Goal: Task Accomplishment & Management: Complete application form

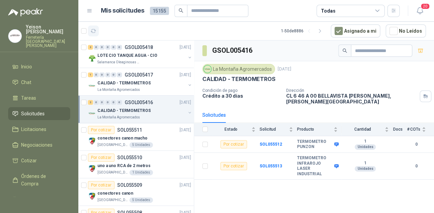
click at [96, 33] on icon "button" at bounding box center [94, 31] width 6 height 6
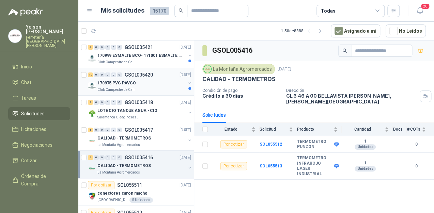
click at [126, 80] on p "170975 PVC PAVCO" at bounding box center [116, 83] width 38 height 6
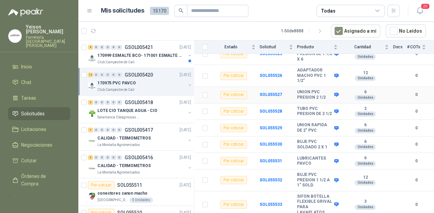
scroll to position [160, 0]
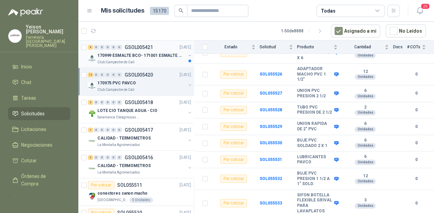
click at [144, 58] on p "170999 ESMALTE BCO- 171001 ESMALTE GRIS" at bounding box center [139, 55] width 85 height 6
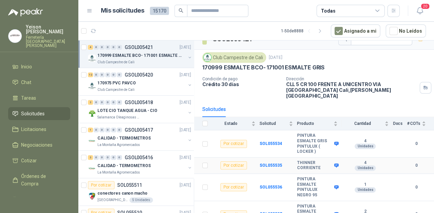
scroll to position [18, 0]
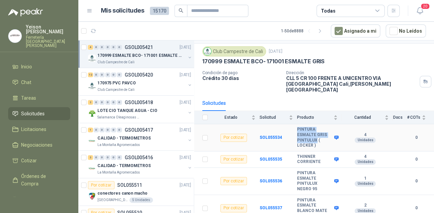
drag, startPoint x: 316, startPoint y: 131, endPoint x: 291, endPoint y: 124, distance: 25.6
click at [291, 124] on tr "Por cotizar SOL055534 PINTURA ESMALTE GRIS PINTULUX ( LOCKER ) 4 Unidades 0" at bounding box center [314, 137] width 240 height 27
copy tr "PINTURA ESMALTE GRIS PINTULUX"
drag, startPoint x: 317, startPoint y: 182, endPoint x: 294, endPoint y: 176, distance: 24.0
click at [294, 176] on tr "Por cotizar SOL055536 PINTURA ESMALTE PINTULUX NEGRO 95 1 Unidades 0" at bounding box center [314, 181] width 240 height 27
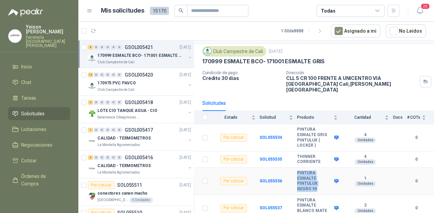
drag, startPoint x: 294, startPoint y: 176, endPoint x: 312, endPoint y: 182, distance: 19.3
click at [312, 182] on b "PINTURA ESMALTE PINTULUX NEGRO 95" at bounding box center [314, 181] width 35 height 21
drag, startPoint x: 316, startPoint y: 132, endPoint x: 291, endPoint y: 123, distance: 26.4
click at [291, 124] on tr "Por cotizar SOL055534 PINTURA ESMALTE GRIS PINTULUX ( LOCKER ) 4 Unidades 0" at bounding box center [314, 137] width 240 height 27
copy tr "PINTURA ESMALTE GRIS PINTULUX"
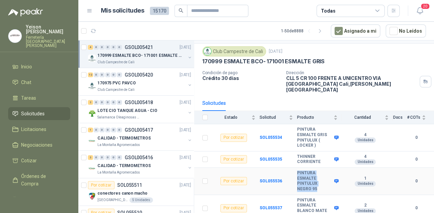
drag, startPoint x: 316, startPoint y: 182, endPoint x: 294, endPoint y: 165, distance: 28.2
click at [294, 168] on tr "Por cotizar SOL055536 PINTURA ESMALTE PINTULUX NEGRO 95 1 Unidades 0" at bounding box center [314, 181] width 240 height 27
copy tr "PINTURA ESMALTE PINTULUX NEGRO 95"
drag, startPoint x: 296, startPoint y: 193, endPoint x: 327, endPoint y: 211, distance: 35.7
click at [327, 211] on tr "Por cotizar SOL055537 PINTURA ESMALTE [PERSON_NAME] MATE DOMESTICO 6W 2 Unidade…" at bounding box center [314, 208] width 240 height 27
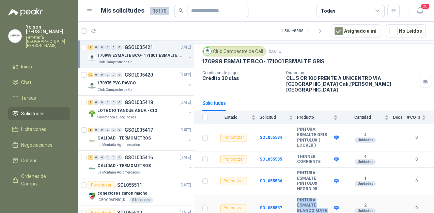
copy tr "PINTURA ESMALTE BLANCO MATE DOMESTICO 6W"
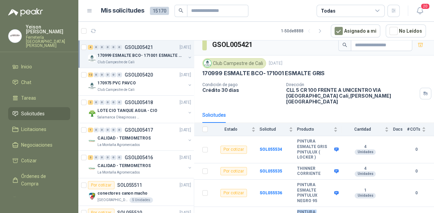
scroll to position [0, 0]
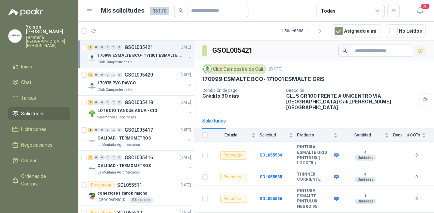
click at [417, 48] on icon "button" at bounding box center [420, 51] width 6 height 6
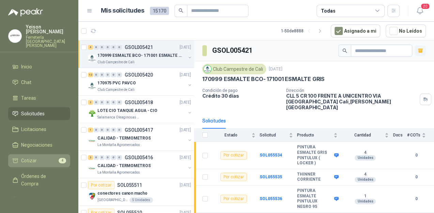
click at [59, 158] on span "4" at bounding box center [62, 160] width 7 height 5
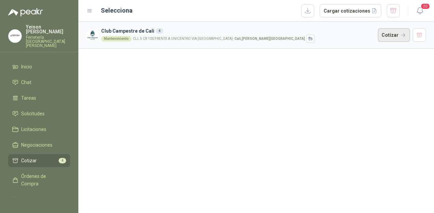
click at [385, 35] on button "Cotizar" at bounding box center [394, 35] width 32 height 14
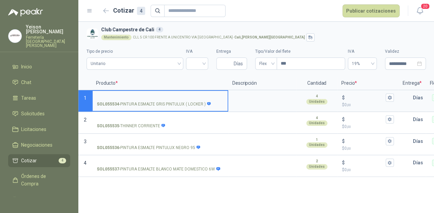
click at [133, 98] on input "SOL055534 - PINTURA ESMALTE GRIS PINTULUX ( LOCKER )" at bounding box center [160, 97] width 127 height 5
click at [159, 95] on input "**********" at bounding box center [160, 97] width 127 height 5
type input "**********"
click at [353, 99] on input "$ $ 0 ,00" at bounding box center [365, 97] width 38 height 5
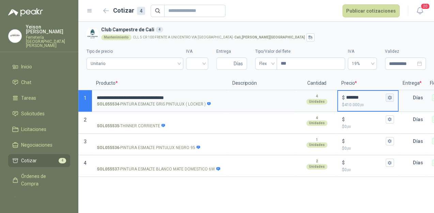
type input "*******"
click at [387, 96] on icon "button" at bounding box center [389, 97] width 4 height 4
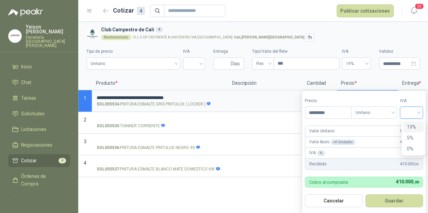
click at [422, 109] on div at bounding box center [411, 113] width 23 height 12
click at [417, 127] on div "19%" at bounding box center [413, 126] width 13 height 7
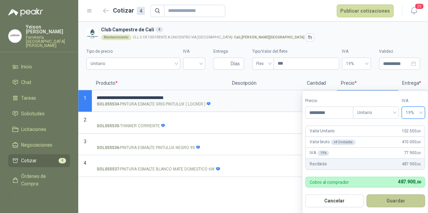
click at [396, 197] on button "Guardar" at bounding box center [396, 200] width 59 height 13
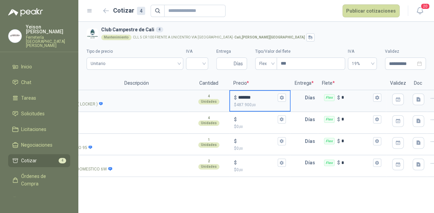
scroll to position [0, 117]
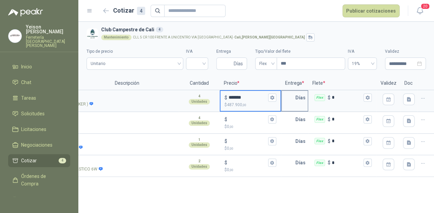
click at [293, 97] on input "text" at bounding box center [289, 98] width 14 height 14
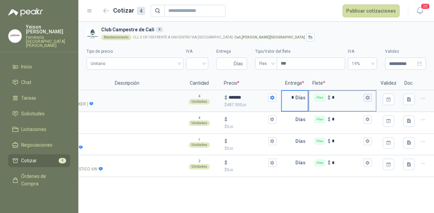
type input "*"
click at [365, 99] on icon "button" at bounding box center [367, 97] width 4 height 4
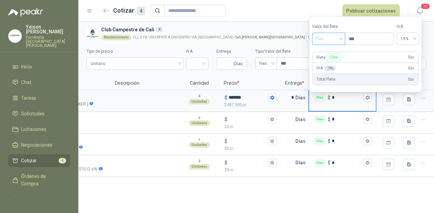
click at [341, 39] on span "Flex" at bounding box center [328, 39] width 25 height 10
click at [330, 63] on div "Incluido" at bounding box center [329, 63] width 24 height 7
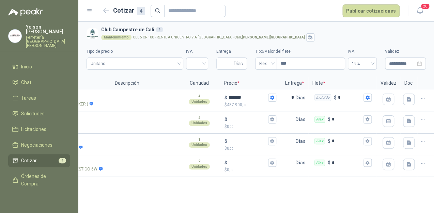
scroll to position [0, 0]
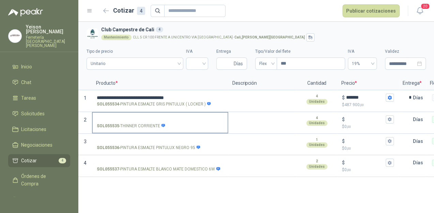
click at [102, 115] on label "SOL055535 - THINNER CORRIENTE" at bounding box center [160, 122] width 135 height 19
click at [102, 117] on input "SOL055535 - THINNER CORRIENTE" at bounding box center [160, 119] width 127 height 5
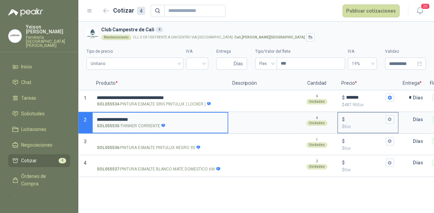
type input "**********"
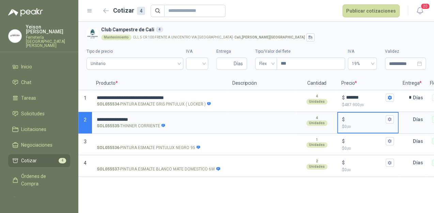
click at [351, 118] on input "$ $ 0 ,00" at bounding box center [365, 119] width 38 height 5
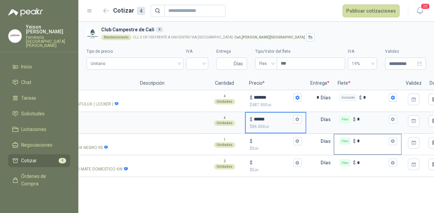
scroll to position [0, 93]
type input "******"
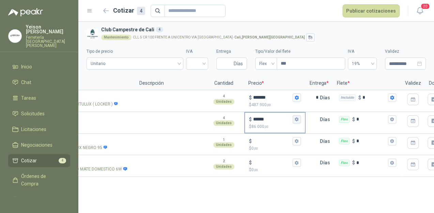
click at [297, 116] on button "$ ****** $ 86.000 ,00" at bounding box center [296, 119] width 8 height 8
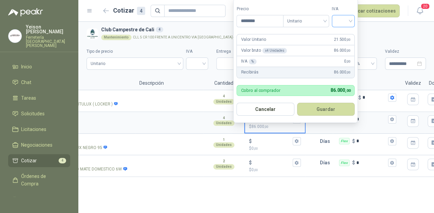
click at [348, 15] on div at bounding box center [343, 21] width 23 height 12
click at [345, 36] on div "19%" at bounding box center [344, 35] width 13 height 7
click at [324, 112] on button "Guardar" at bounding box center [327, 109] width 59 height 13
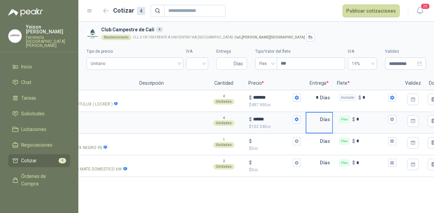
click at [318, 118] on input "text" at bounding box center [313, 120] width 14 height 14
type input "*"
click at [318, 100] on input "*" at bounding box center [313, 98] width 14 height 14
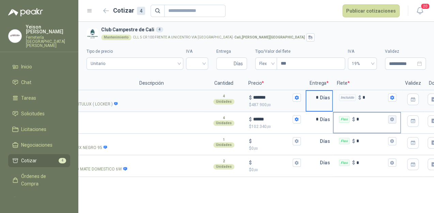
type input "*"
click at [394, 121] on button "Flex $ *" at bounding box center [392, 119] width 8 height 8
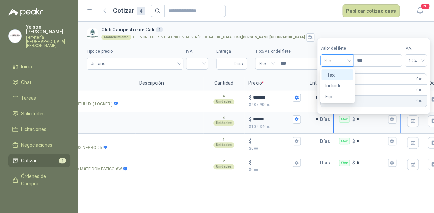
click at [348, 59] on span "Flex" at bounding box center [336, 60] width 25 height 10
click at [332, 85] on div "Incluido" at bounding box center [337, 85] width 24 height 7
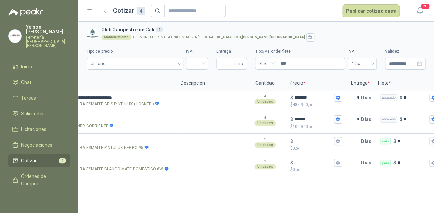
scroll to position [0, 0]
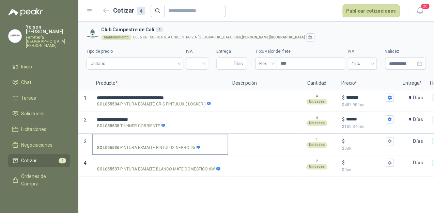
click at [125, 141] on input "SOL055536 - PINTURA ESMALTE PINTULUX NEGRO 95" at bounding box center [160, 141] width 127 height 5
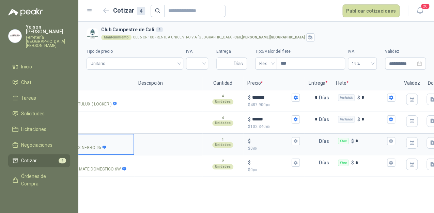
scroll to position [0, 95]
type input "**********"
click at [257, 142] on input "$ $ 0 ,00" at bounding box center [270, 141] width 38 height 5
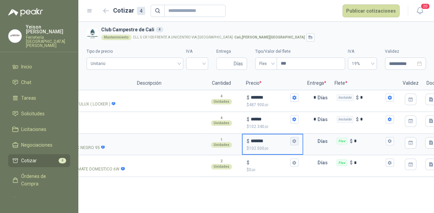
type input "*******"
click at [295, 142] on icon "button" at bounding box center [294, 141] width 4 height 4
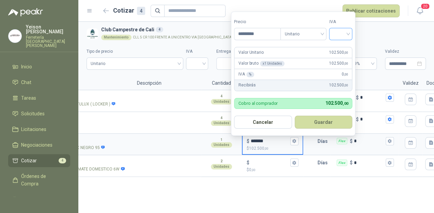
click at [347, 33] on input "search" at bounding box center [340, 33] width 15 height 10
click at [342, 44] on div "19%" at bounding box center [342, 47] width 13 height 7
click at [322, 120] on button "Guardar" at bounding box center [324, 122] width 59 height 13
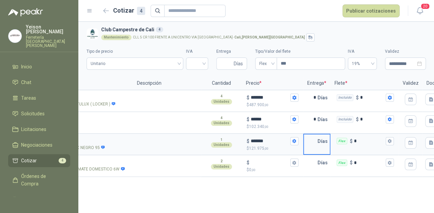
click at [314, 141] on input "text" at bounding box center [311, 141] width 14 height 14
type input "*"
click at [387, 143] on icon "button" at bounding box center [389, 141] width 4 height 4
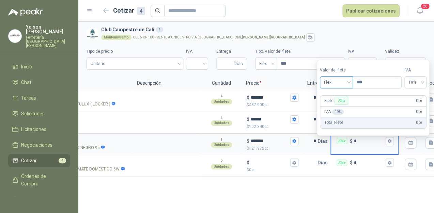
click at [348, 83] on span "Flex" at bounding box center [336, 82] width 25 height 10
click at [334, 106] on div "Incluido" at bounding box center [337, 107] width 24 height 7
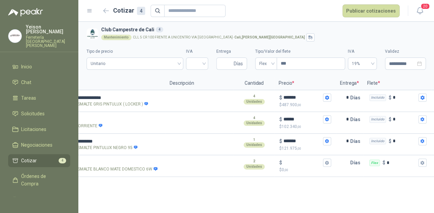
scroll to position [0, 0]
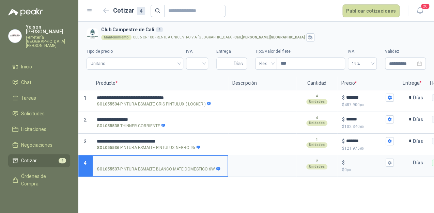
click at [123, 162] on input "SOL055537 - PINTURA ESMALTE [PERSON_NAME] MATE DOMESTICO 6W" at bounding box center [160, 162] width 127 height 5
click at [146, 162] on input "**********" at bounding box center [160, 162] width 127 height 5
click at [204, 163] on input "**********" at bounding box center [160, 162] width 127 height 5
type input "**********"
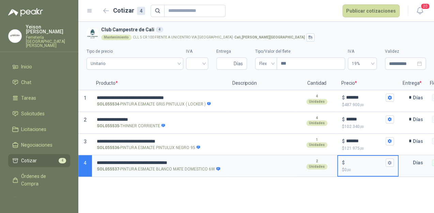
click at [350, 161] on input "$ $ 0 ,00" at bounding box center [365, 162] width 38 height 5
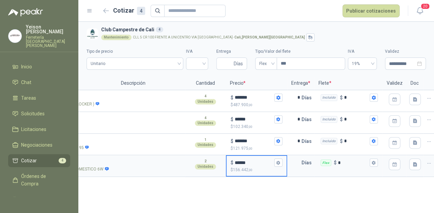
scroll to position [0, 112]
type input "******"
click at [280, 163] on button "$ ****** $ 156.442 ,00" at bounding box center [278, 163] width 8 height 8
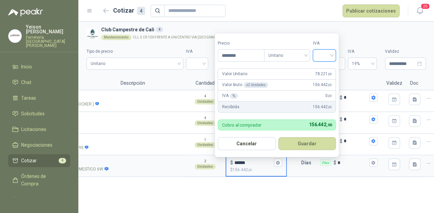
click at [332, 53] on input "search" at bounding box center [324, 55] width 15 height 10
click at [321, 67] on div "19%" at bounding box center [326, 69] width 13 height 7
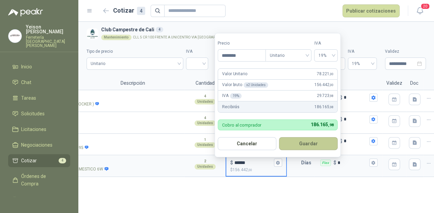
click at [314, 143] on button "Guardar" at bounding box center [308, 143] width 59 height 13
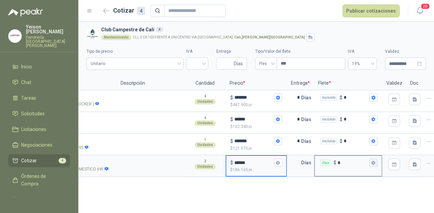
click at [371, 162] on icon "button" at bounding box center [373, 163] width 4 height 4
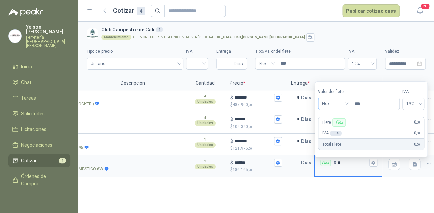
click at [341, 106] on span "Flex" at bounding box center [334, 104] width 25 height 10
click at [328, 129] on div "Incluido" at bounding box center [335, 128] width 24 height 7
click at [300, 162] on input "text" at bounding box center [294, 163] width 14 height 14
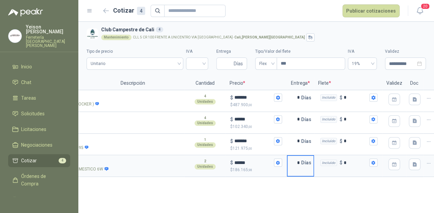
scroll to position [0, 0]
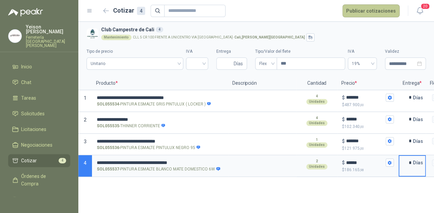
type input "*"
click at [355, 6] on button "Publicar cotizaciones" at bounding box center [370, 10] width 57 height 13
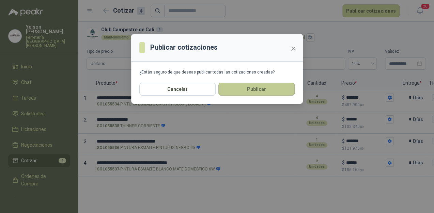
click at [241, 86] on button "Publicar" at bounding box center [256, 89] width 76 height 13
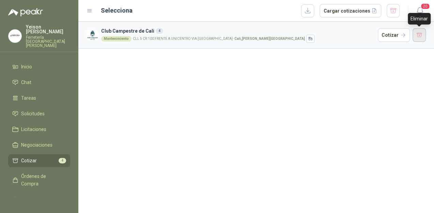
click at [416, 33] on button "button" at bounding box center [419, 35] width 14 height 14
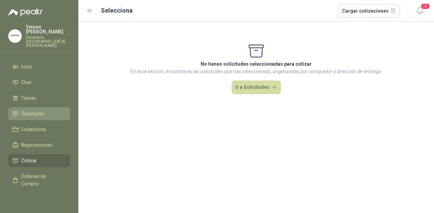
click at [42, 110] on span "Solicitudes" at bounding box center [32, 113] width 23 height 7
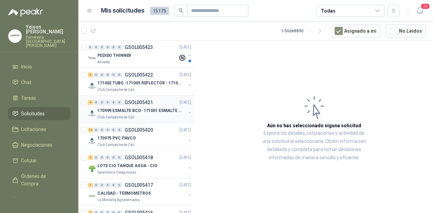
click at [121, 108] on p "170999 ESMALTE BCO- 171001 ESMALTE GRIS" at bounding box center [139, 111] width 85 height 6
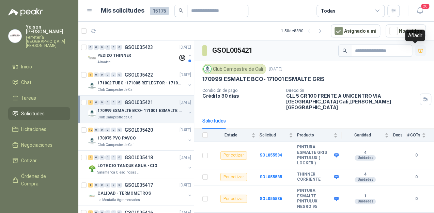
click at [417, 56] on button "button" at bounding box center [420, 50] width 11 height 11
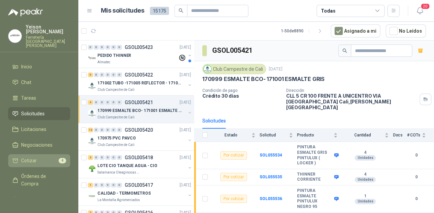
click at [44, 157] on li "Cotizar 4" at bounding box center [39, 160] width 54 height 7
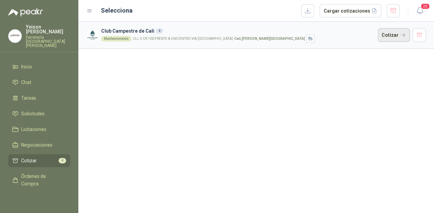
click at [384, 34] on button "Cotizar" at bounding box center [394, 35] width 32 height 14
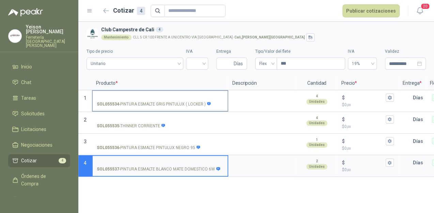
click at [111, 98] on input "SOL055534 - PINTURA ESMALTE GRIS PINTULUX ( LOCKER )" at bounding box center [160, 97] width 127 height 5
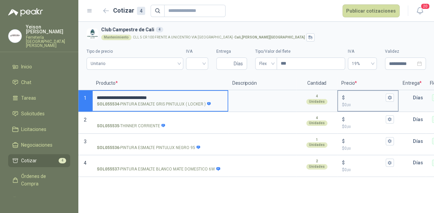
type input "**********"
click at [356, 99] on input "$ $ 0 ,00" at bounding box center [365, 97] width 38 height 5
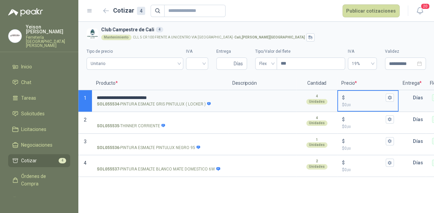
type input "*******"
click at [392, 100] on button "$ ******* $ 410.000 ,00" at bounding box center [389, 98] width 8 height 8
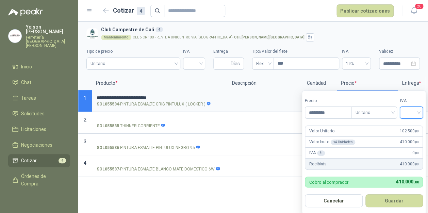
click at [419, 111] on input "search" at bounding box center [411, 112] width 15 height 10
drag, startPoint x: 409, startPoint y: 124, endPoint x: 402, endPoint y: 178, distance: 54.6
click at [409, 125] on div "19%" at bounding box center [413, 126] width 13 height 7
click at [388, 198] on button "Guardar" at bounding box center [395, 200] width 59 height 13
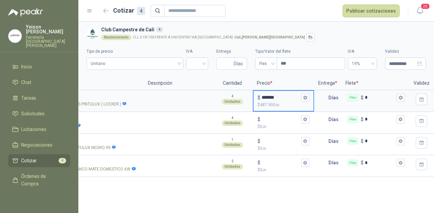
scroll to position [0, 103]
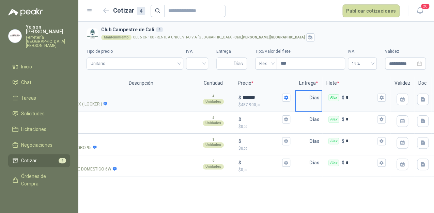
click at [306, 98] on input "text" at bounding box center [302, 98] width 14 height 14
type input "*"
click at [383, 98] on icon "button" at bounding box center [381, 98] width 4 height 4
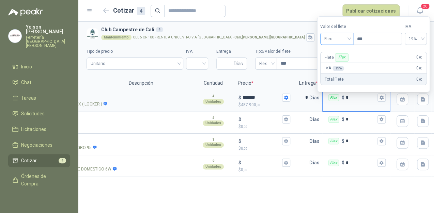
click at [348, 35] on span "Flex" at bounding box center [336, 39] width 25 height 10
click at [330, 62] on div "Incluido" at bounding box center [337, 63] width 24 height 7
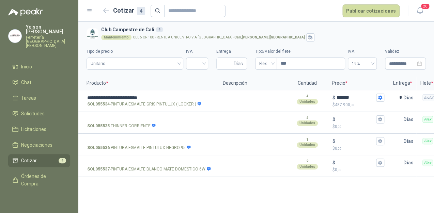
scroll to position [0, 0]
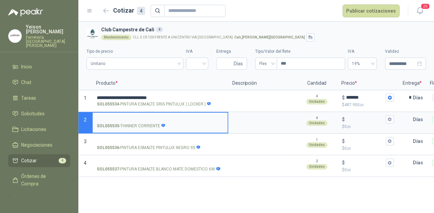
click at [126, 117] on input "SOL055535 - THINNER CORRIENTE" at bounding box center [160, 119] width 127 height 5
type input "**********"
click at [345, 115] on div "$" at bounding box center [368, 119] width 52 height 8
click at [346, 117] on input "$ $ 0 ,00" at bounding box center [365, 119] width 38 height 5
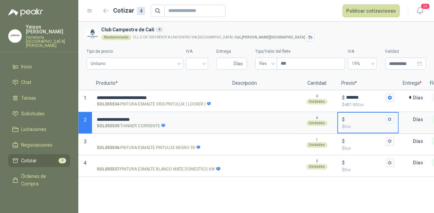
click at [349, 119] on input "$ $ 0 ,00" at bounding box center [365, 119] width 38 height 5
type input "******"
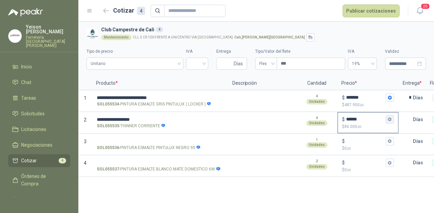
click at [388, 120] on icon "button" at bounding box center [389, 119] width 4 height 4
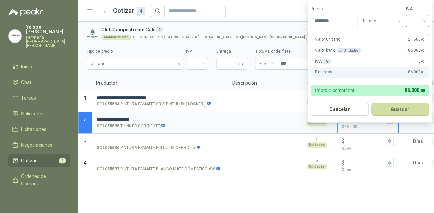
click at [423, 19] on input "search" at bounding box center [417, 20] width 15 height 10
click at [412, 31] on div "19%" at bounding box center [418, 35] width 21 height 11
click at [401, 106] on button "Guardar" at bounding box center [401, 109] width 59 height 13
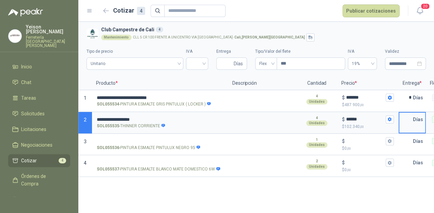
click at [410, 120] on input "text" at bounding box center [406, 120] width 14 height 14
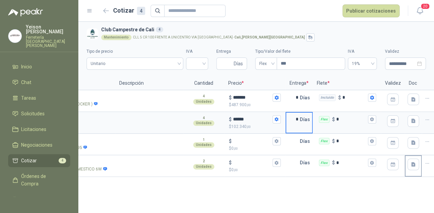
scroll to position [0, 117]
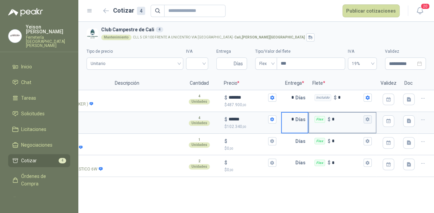
type input "*"
click at [368, 118] on icon "button" at bounding box center [367, 119] width 4 height 4
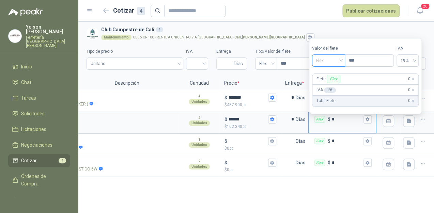
click at [340, 57] on span "Flex" at bounding box center [328, 60] width 25 height 10
click at [325, 85] on div "Incluido" at bounding box center [329, 85] width 24 height 7
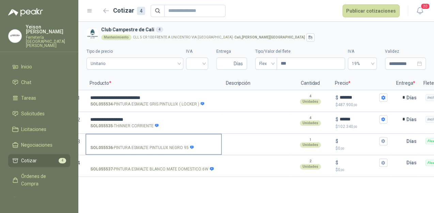
scroll to position [0, 0]
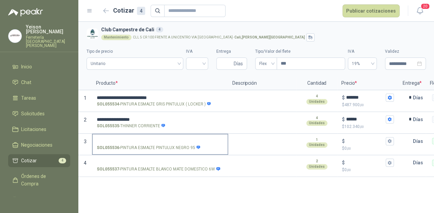
click at [129, 135] on label "SOL055536 - PINTURA ESMALTE PINTULUX NEGRO 95" at bounding box center [160, 143] width 135 height 19
click at [129, 139] on input "SOL055536 - PINTURA ESMALTE PINTULUX NEGRO 95" at bounding box center [160, 141] width 127 height 5
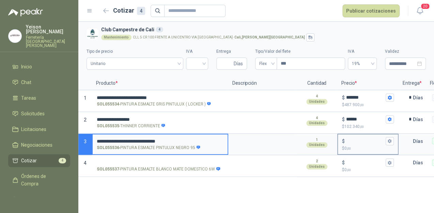
type input "**********"
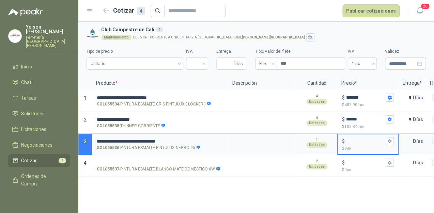
click at [352, 140] on input "$ $ 0 ,00" at bounding box center [365, 141] width 38 height 5
type input "*******"
click at [395, 140] on div "$ ******* $ 102.500 ,00" at bounding box center [368, 144] width 60 height 20
click at [384, 140] on input "*******" at bounding box center [365, 141] width 38 height 5
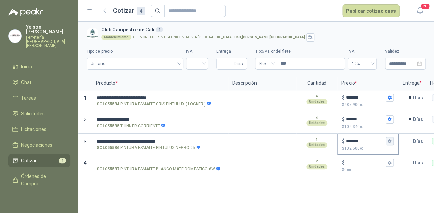
click at [392, 141] on button "$ ******* $ 102.500 ,00" at bounding box center [389, 141] width 8 height 8
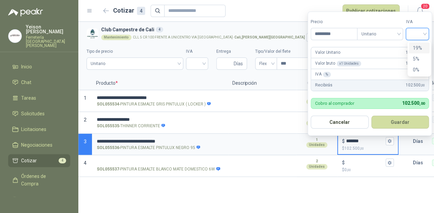
click at [425, 32] on input "search" at bounding box center [417, 33] width 15 height 10
click at [418, 45] on div "19%" at bounding box center [418, 47] width 13 height 7
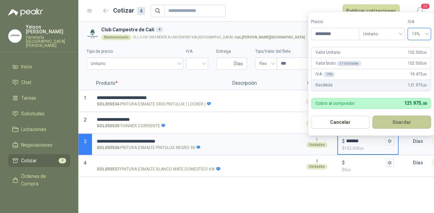
click at [404, 118] on button "Guardar" at bounding box center [401, 122] width 59 height 13
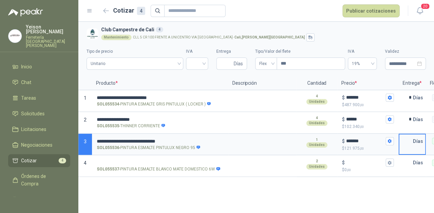
click at [404, 139] on input "text" at bounding box center [406, 141] width 14 height 14
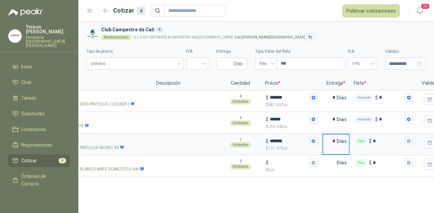
scroll to position [0, 80]
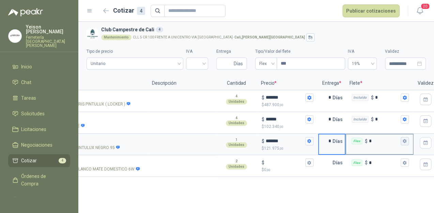
type input "*"
click at [405, 140] on icon "button" at bounding box center [404, 141] width 4 height 4
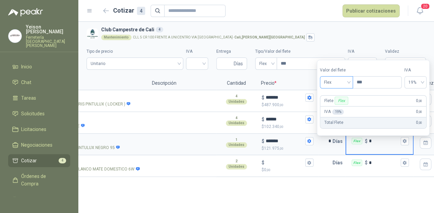
click at [351, 83] on div "Flex" at bounding box center [336, 82] width 33 height 12
click at [337, 106] on div "Incluido" at bounding box center [337, 107] width 24 height 7
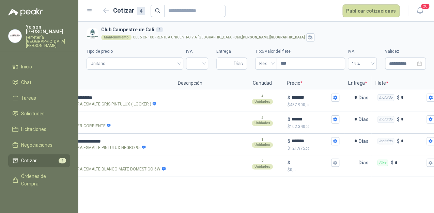
scroll to position [0, 0]
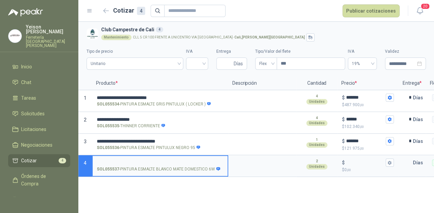
click at [114, 160] on input "SOL055537 - PINTURA ESMALTE [PERSON_NAME] MATE DOMESTICO 6W" at bounding box center [160, 162] width 127 height 5
type input "**********"
click at [347, 164] on input "$ $ 0 ,00" at bounding box center [365, 162] width 38 height 5
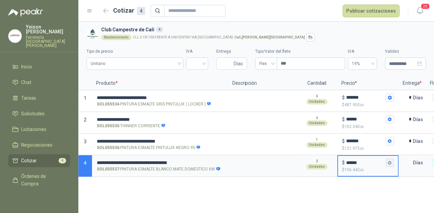
type input "******"
click at [390, 164] on icon "button" at bounding box center [389, 163] width 4 height 4
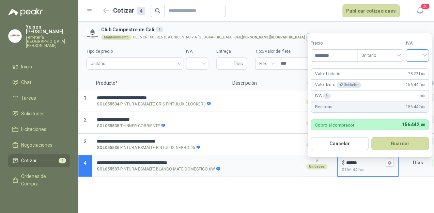
click at [421, 55] on input "search" at bounding box center [417, 55] width 15 height 10
click at [417, 67] on div "19%" at bounding box center [419, 69] width 13 height 7
click at [398, 144] on button "Guardar" at bounding box center [401, 143] width 59 height 13
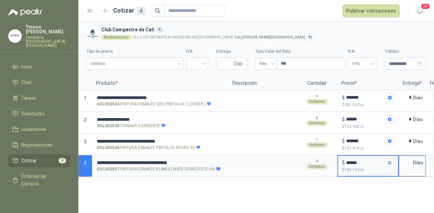
click at [408, 162] on input "text" at bounding box center [406, 163] width 14 height 14
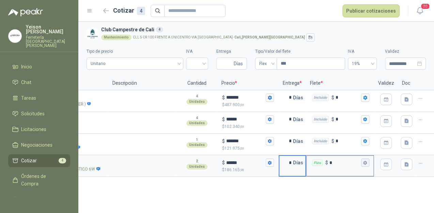
type input "*"
click at [366, 163] on icon "button" at bounding box center [365, 163] width 4 height 4
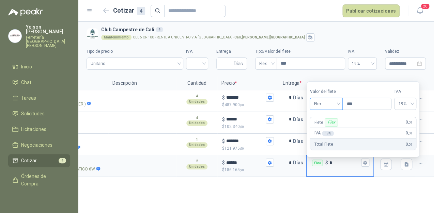
click at [336, 105] on span "Flex" at bounding box center [326, 104] width 25 height 10
click at [320, 126] on div "Incluido" at bounding box center [327, 128] width 24 height 7
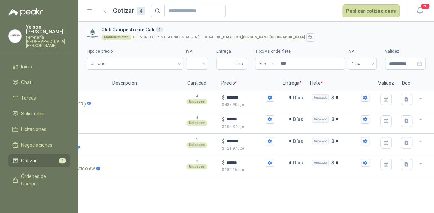
scroll to position [0, 0]
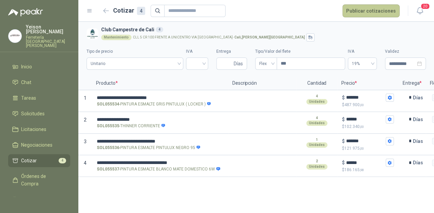
click at [372, 11] on button "Publicar cotizaciones" at bounding box center [370, 10] width 57 height 13
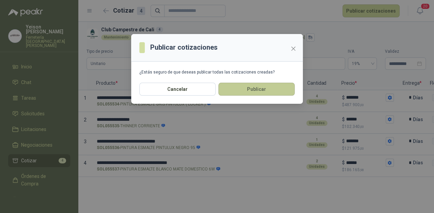
click at [269, 89] on button "Publicar" at bounding box center [256, 89] width 76 height 13
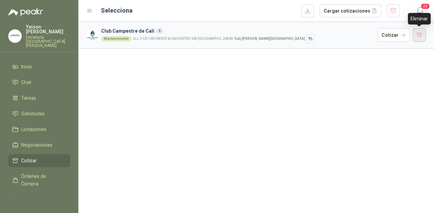
click at [415, 32] on button "button" at bounding box center [419, 35] width 14 height 14
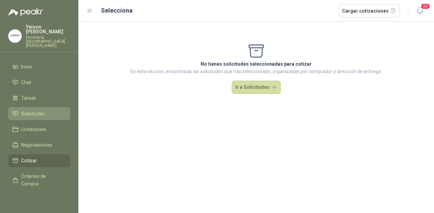
click at [23, 110] on span "Solicitudes" at bounding box center [32, 113] width 23 height 7
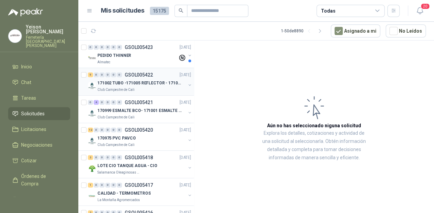
click at [154, 88] on div "Club Campestre de Cali" at bounding box center [141, 89] width 88 height 5
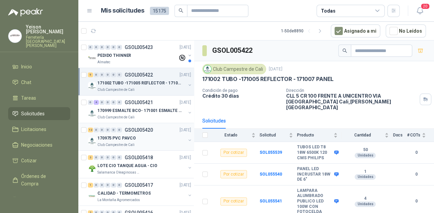
click at [148, 138] on div "170975 PVC PAVCO" at bounding box center [141, 138] width 88 height 8
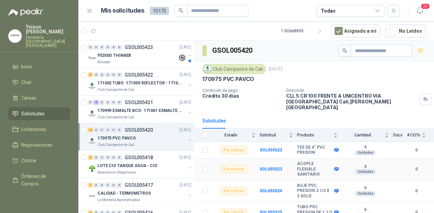
scroll to position [54, 0]
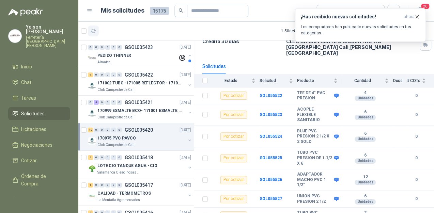
click at [96, 29] on button "button" at bounding box center [93, 31] width 11 height 11
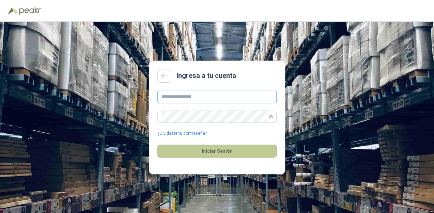
type input "**********"
click at [221, 146] on button "Iniciar Sesión" at bounding box center [216, 151] width 119 height 13
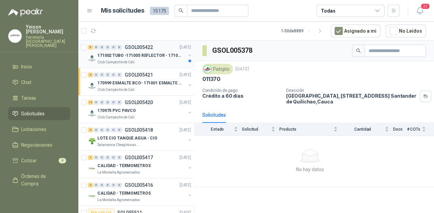
click at [158, 61] on div "Club Campestre de Cali" at bounding box center [141, 62] width 88 height 5
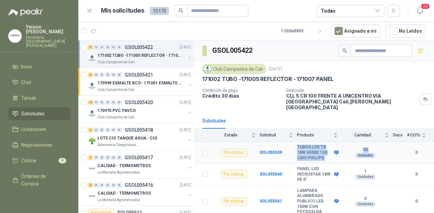
drag, startPoint x: 296, startPoint y: 138, endPoint x: 369, endPoint y: 151, distance: 74.1
click at [369, 151] on tr "Por cotizar SOL055539 TUBOS LED T8 18W 6500K 120 CMS PHILIPS 50 Unidades 0" at bounding box center [314, 153] width 240 height 22
copy tr "TUBOS LED T8 18W 6500K 120 CMS PHILIPS 50 Unidades"
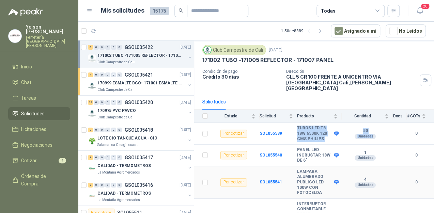
scroll to position [27, 0]
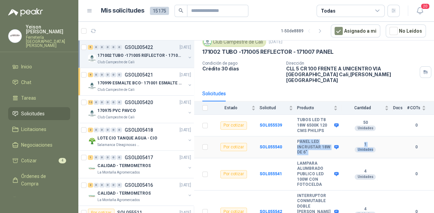
drag, startPoint x: 298, startPoint y: 132, endPoint x: 368, endPoint y: 147, distance: 71.4
click at [368, 147] on tr "Por cotizar SOL055540 PANEL LED INCRUSTAR 18W DE 6" 1 Unidades 0" at bounding box center [314, 148] width 240 height 22
copy tr "ANEL LED INCRUSTAR 18W DE 6" 1 Unidades"
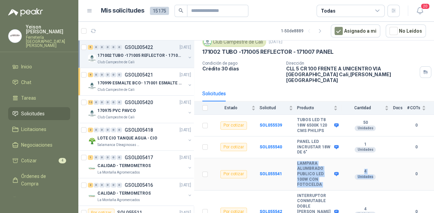
drag, startPoint x: 297, startPoint y: 155, endPoint x: 362, endPoint y: 176, distance: 68.7
click at [362, 176] on tr "Por cotizar SOL055541 LAMPARA ALUMBRADO PUBLICO LED 100W CON FOTOCELDA 4 Unidad…" at bounding box center [314, 174] width 240 height 32
copy tr "LAMPARA ALUMBRADO PUBLICO LED 100W CON FOTOCELDA 4 Unidades"
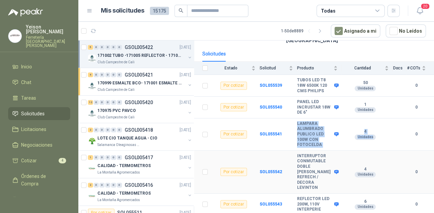
scroll to position [71, 0]
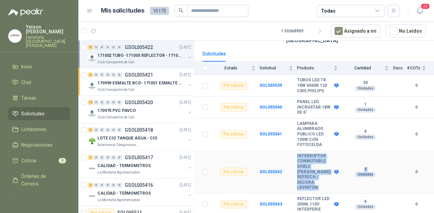
drag, startPoint x: 297, startPoint y: 144, endPoint x: 380, endPoint y: 182, distance: 91.2
click at [380, 182] on tr "Por cotizar SOL055542 INTERRUPTOR CONMUTABLE DOBLE LEGRAND AMBIA REFRECH / DECO…" at bounding box center [314, 172] width 240 height 43
copy tr "INTERRUPTOR CONMUTABLE DOBLE LEGRAND AMBIA REFRECH / DECORA LEVINTON 4 Unidades"
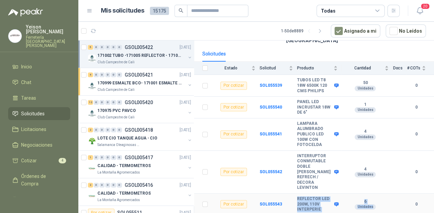
drag, startPoint x: 296, startPoint y: 192, endPoint x: 370, endPoint y: 208, distance: 76.1
click at [370, 208] on tr "Por cotizar SOL055543 REFLECTOR LED 200W, 110V INTERPERIE 6 Unidades 0" at bounding box center [314, 205] width 240 height 22
copy tr "REFLECTOR LED 200W, 110V INTERPERIE 6 Unidades"
